Goal: Transaction & Acquisition: Purchase product/service

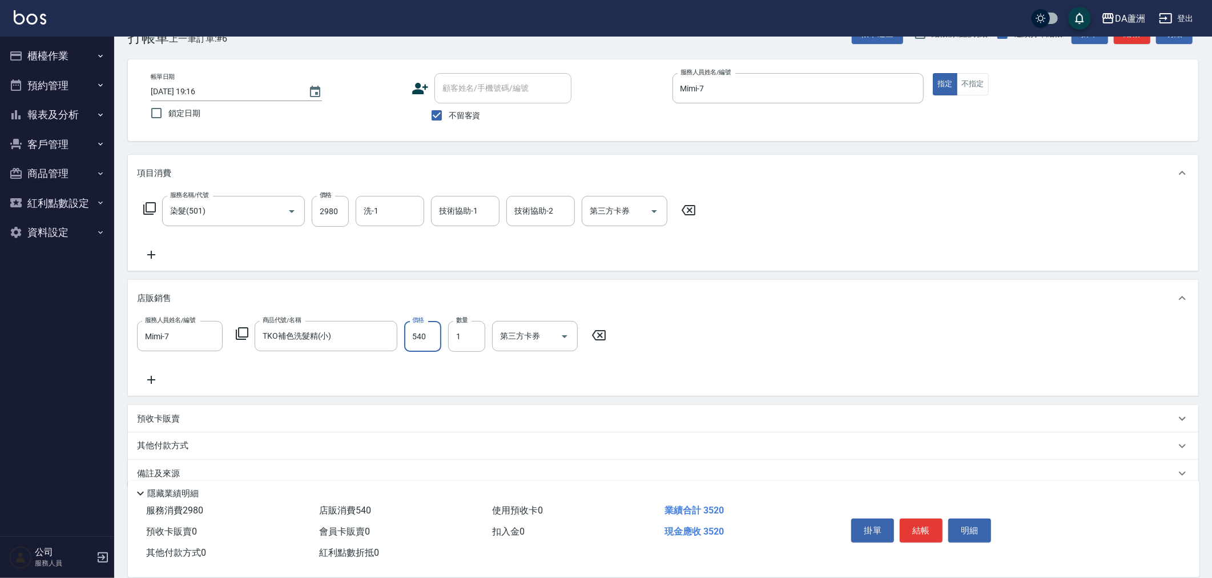
scroll to position [50, 0]
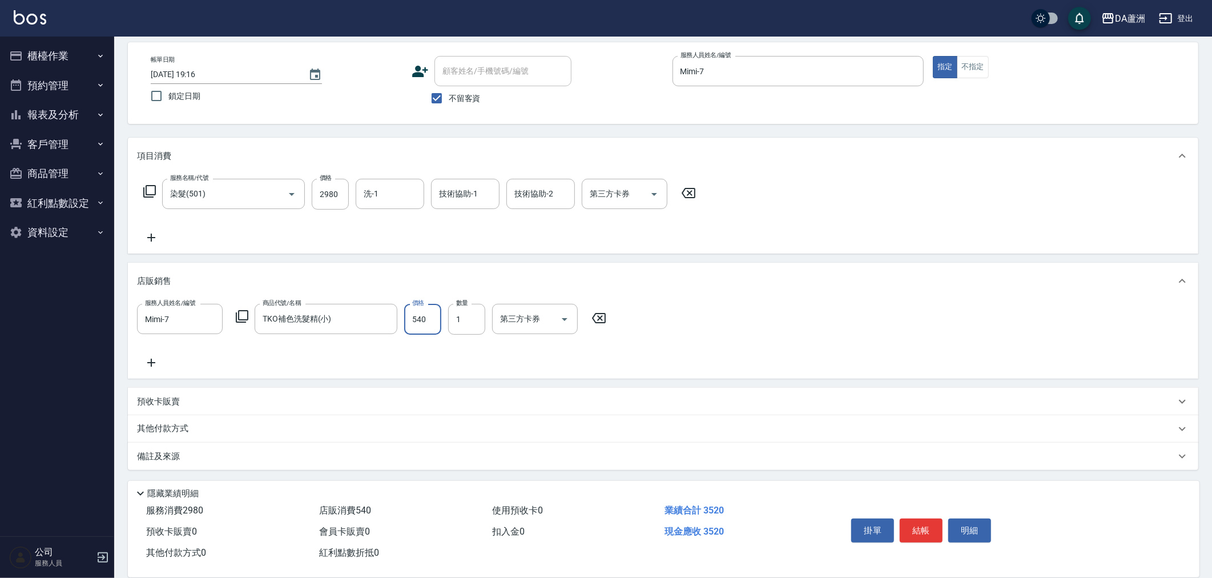
type input "540"
click at [181, 431] on p "其他付款方式" at bounding box center [165, 428] width 57 height 13
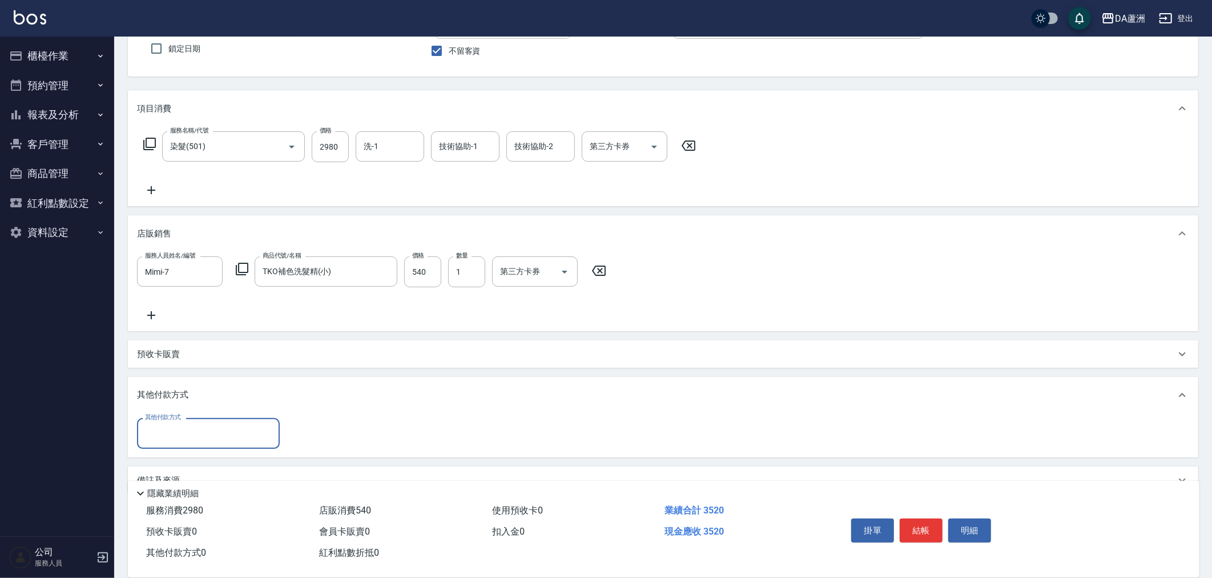
scroll to position [118, 0]
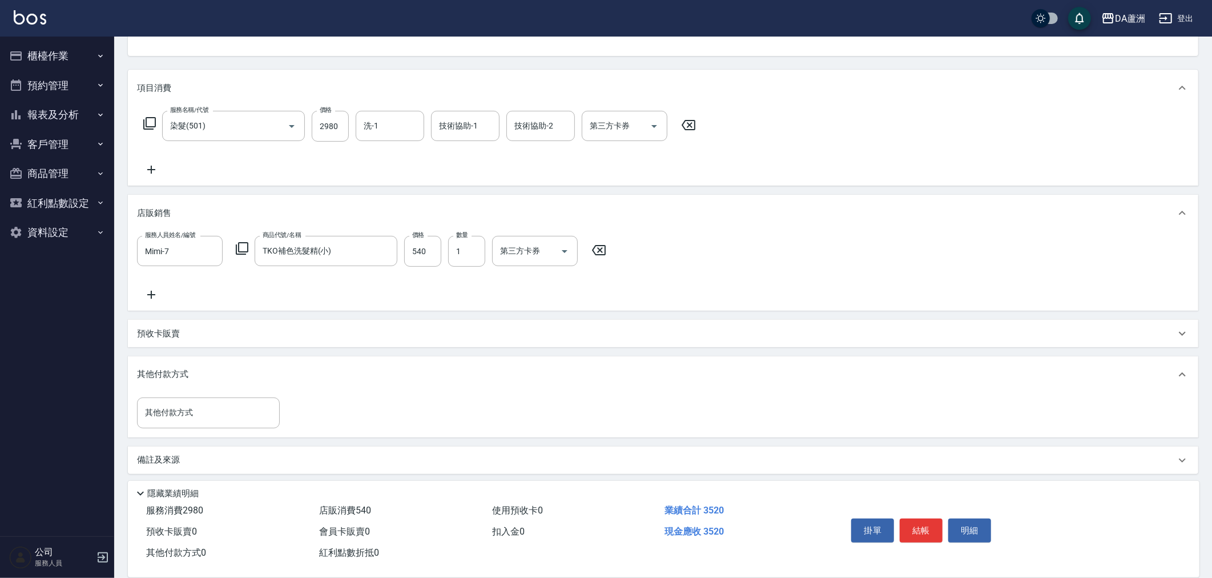
click at [179, 434] on div "其他付款方式 其他付款方式" at bounding box center [663, 415] width 1070 height 44
click at [189, 417] on input "其他付款方式" at bounding box center [208, 412] width 132 height 20
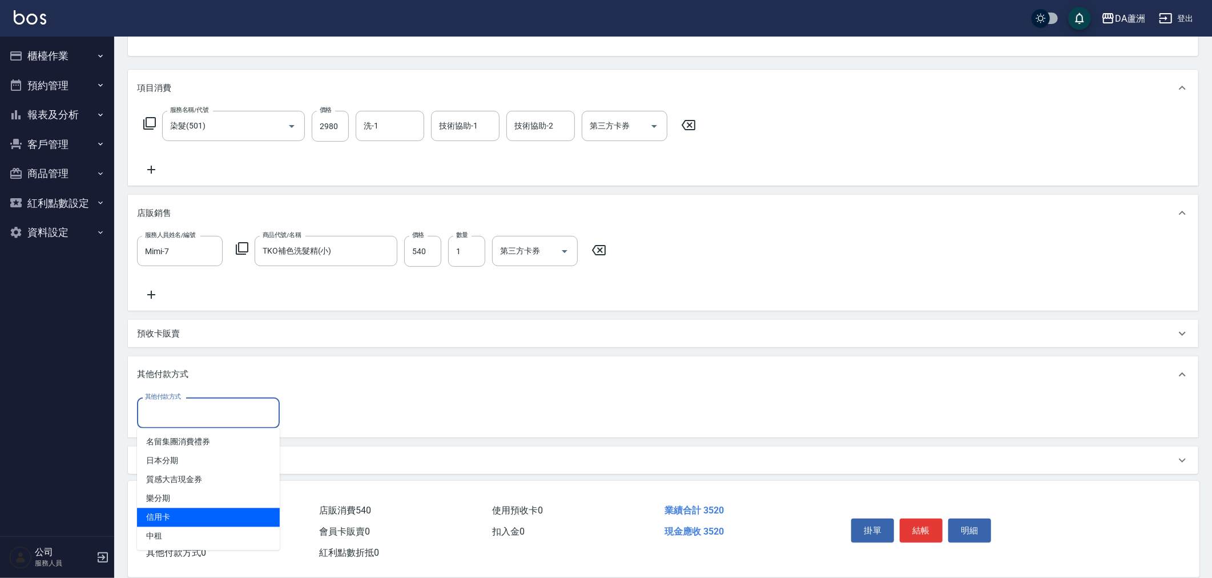
click at [175, 508] on span "信用卡" at bounding box center [208, 517] width 143 height 19
type input "信用卡"
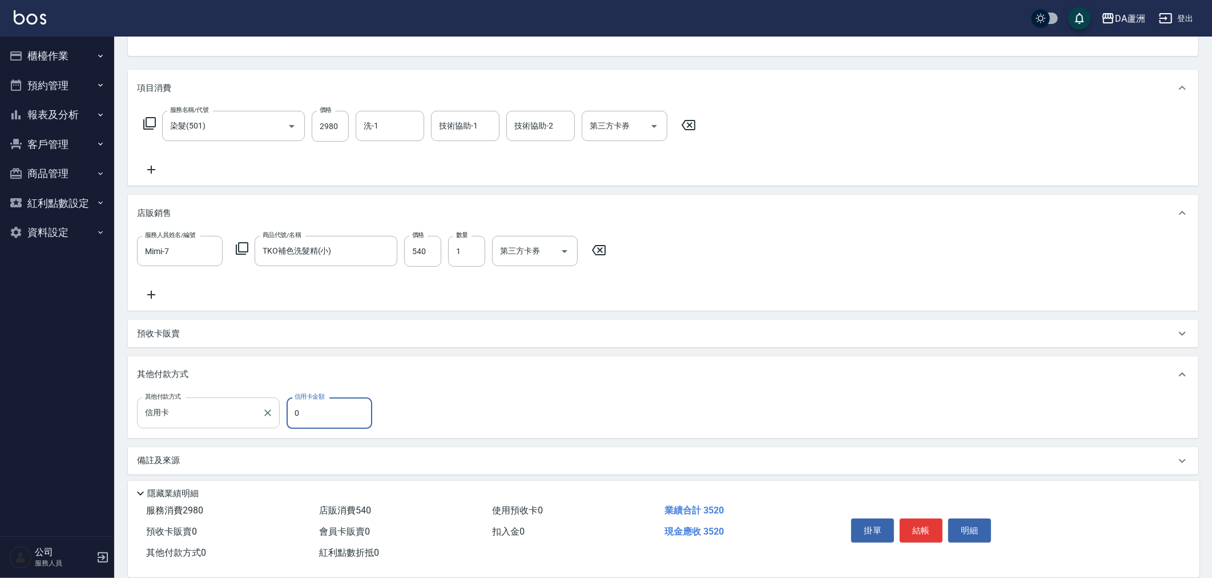
click at [158, 421] on div "其他付款方式 信用卡 其他付款方式 信用卡金額 0 信用卡金額" at bounding box center [258, 412] width 242 height 31
type input "3520"
click at [929, 523] on button "結帳" at bounding box center [921, 530] width 43 height 24
type input "[DATE] 19:49"
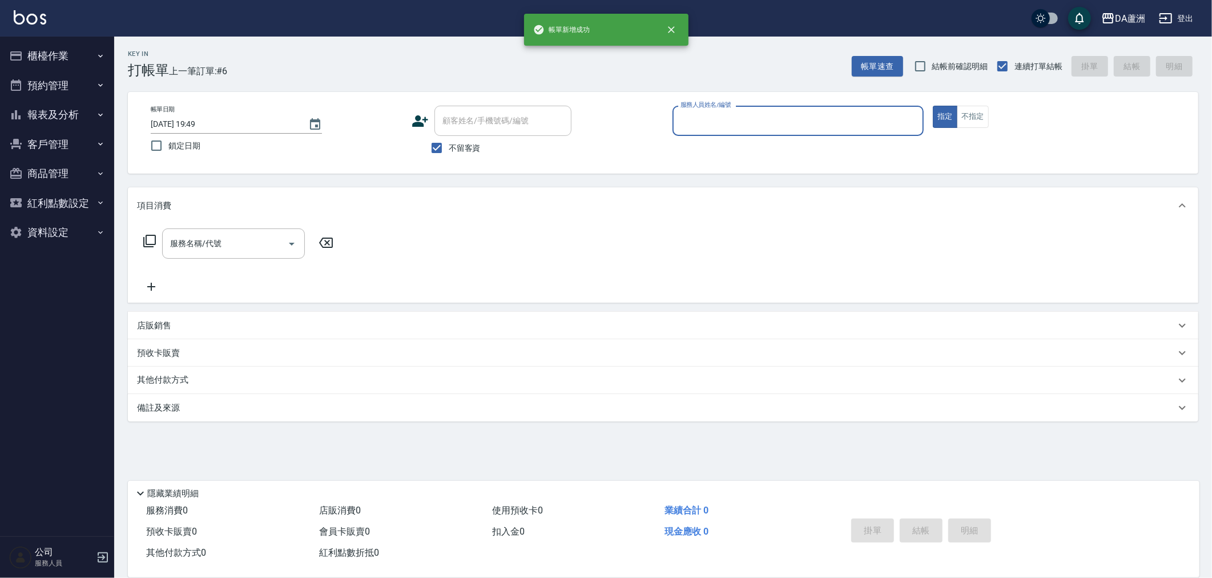
scroll to position [0, 0]
click at [54, 119] on button "報表及分析" at bounding box center [57, 115] width 105 height 30
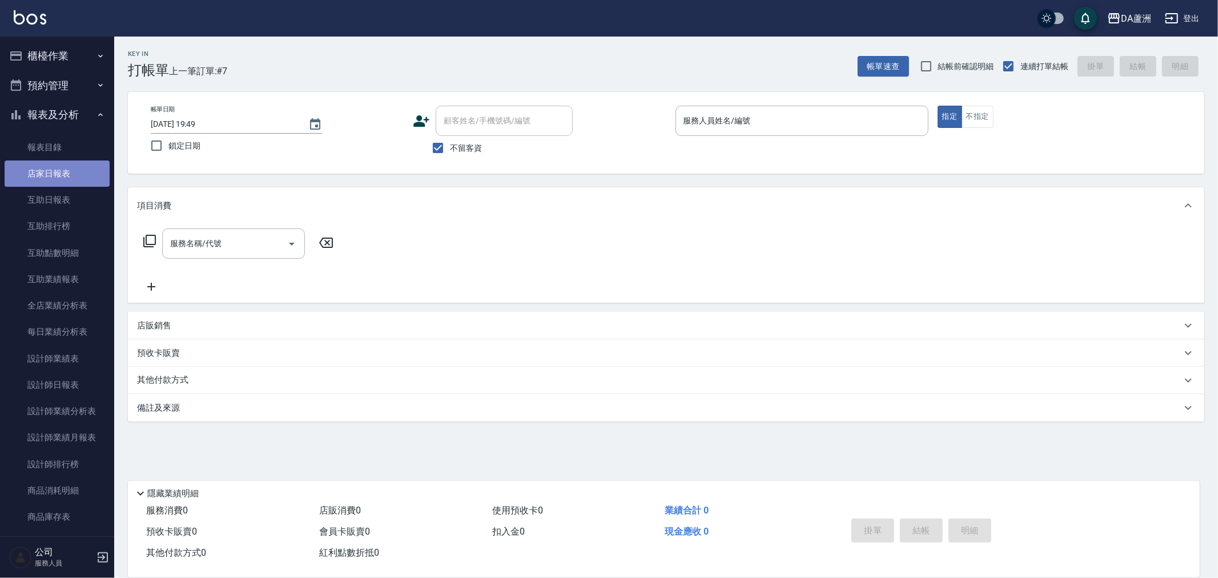
click at [69, 177] on link "店家日報表" at bounding box center [57, 173] width 105 height 26
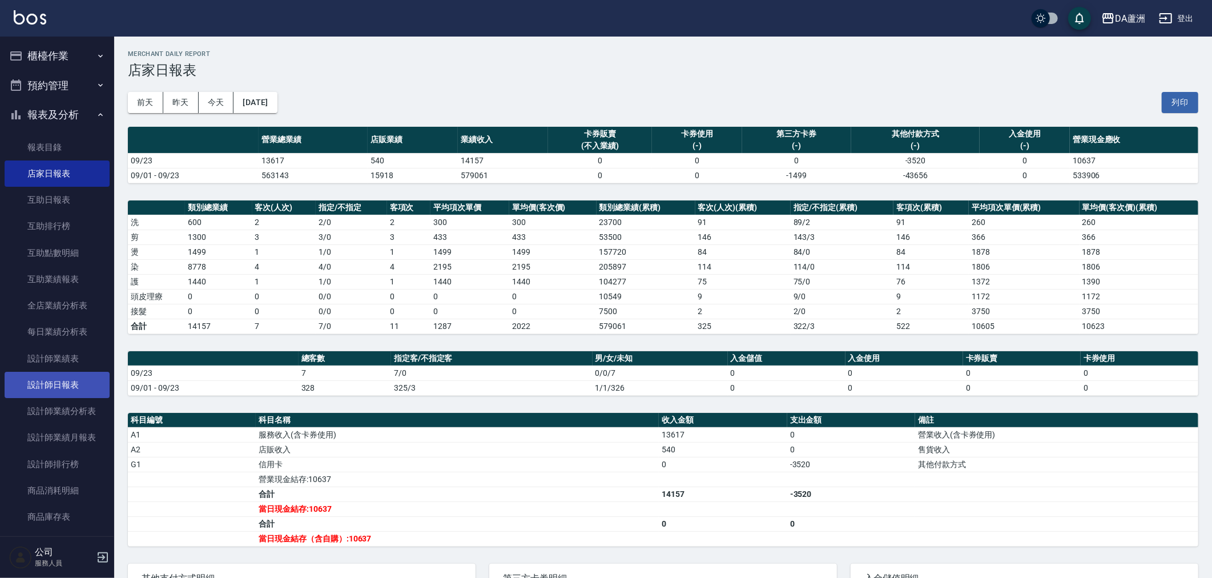
click at [56, 392] on link "設計師日報表" at bounding box center [57, 385] width 105 height 26
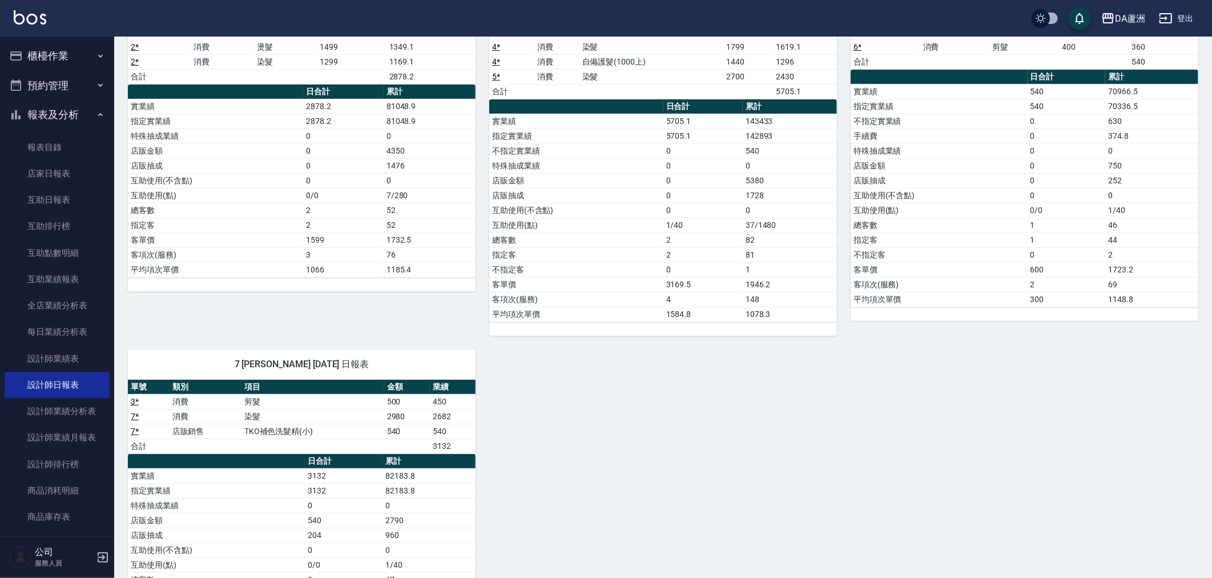
scroll to position [245, 0]
